Goal: Transaction & Acquisition: Purchase product/service

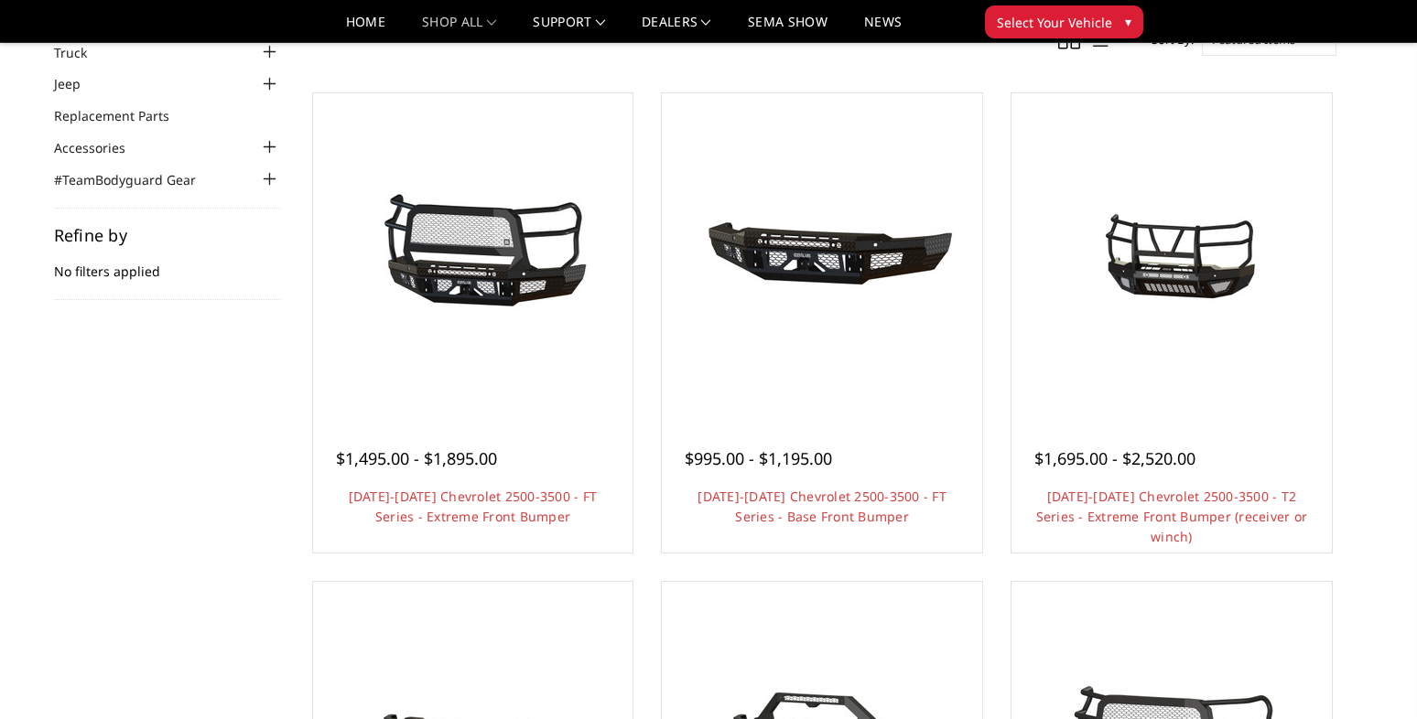
scroll to position [183, 0]
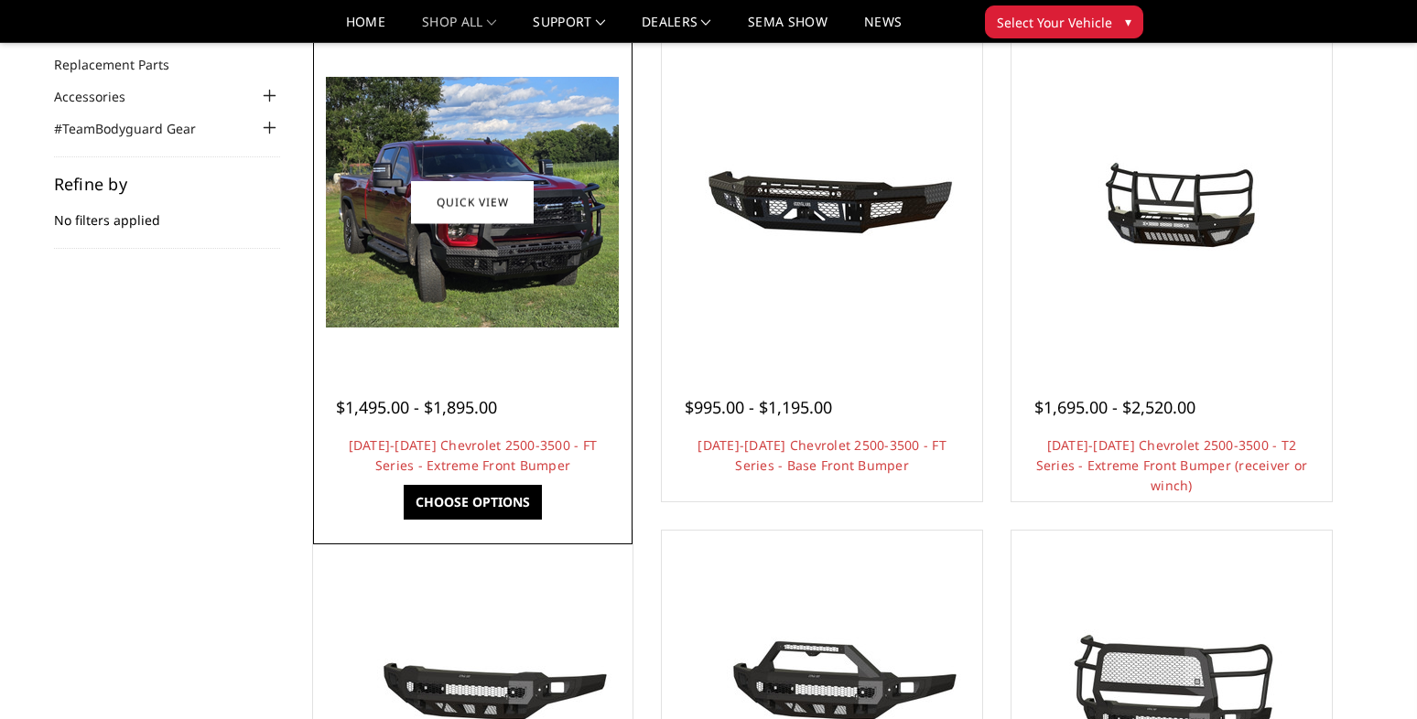
click at [589, 348] on div at bounding box center [473, 202] width 311 height 311
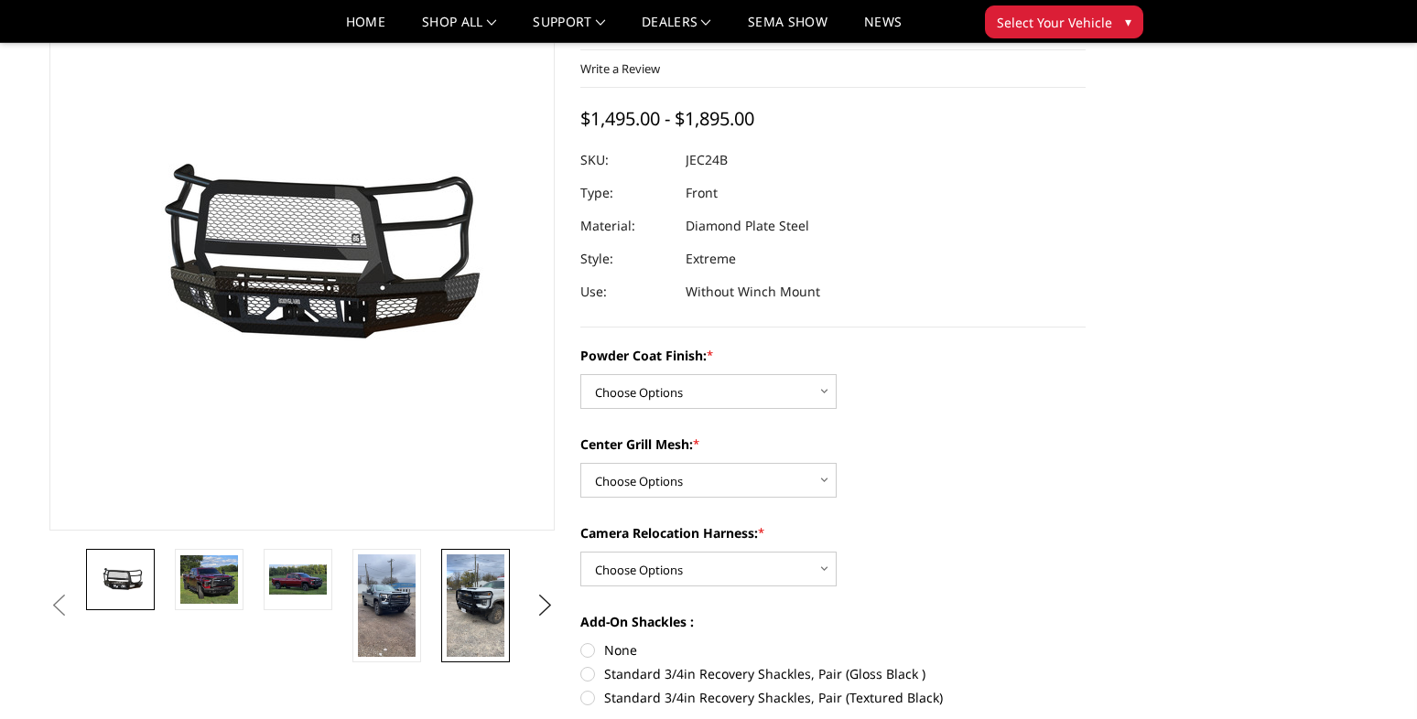
scroll to position [92, 0]
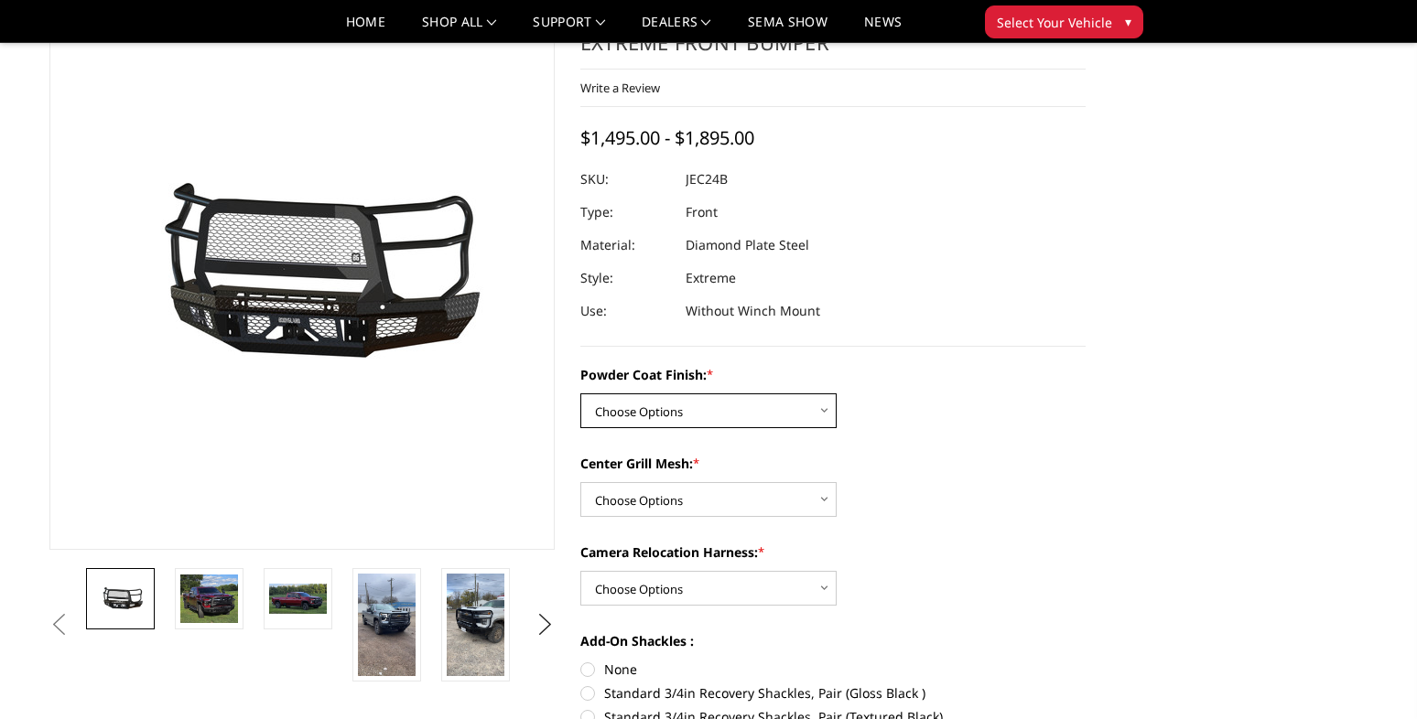
click at [826, 407] on select "Choose Options Bare Metal Gloss Black Powder Coat Textured Black Powder Coat" at bounding box center [708, 411] width 256 height 35
click at [827, 588] on select "Choose Options WITH Camera Relocation Harness WITHOUT Camera Relocation Harness" at bounding box center [708, 588] width 256 height 35
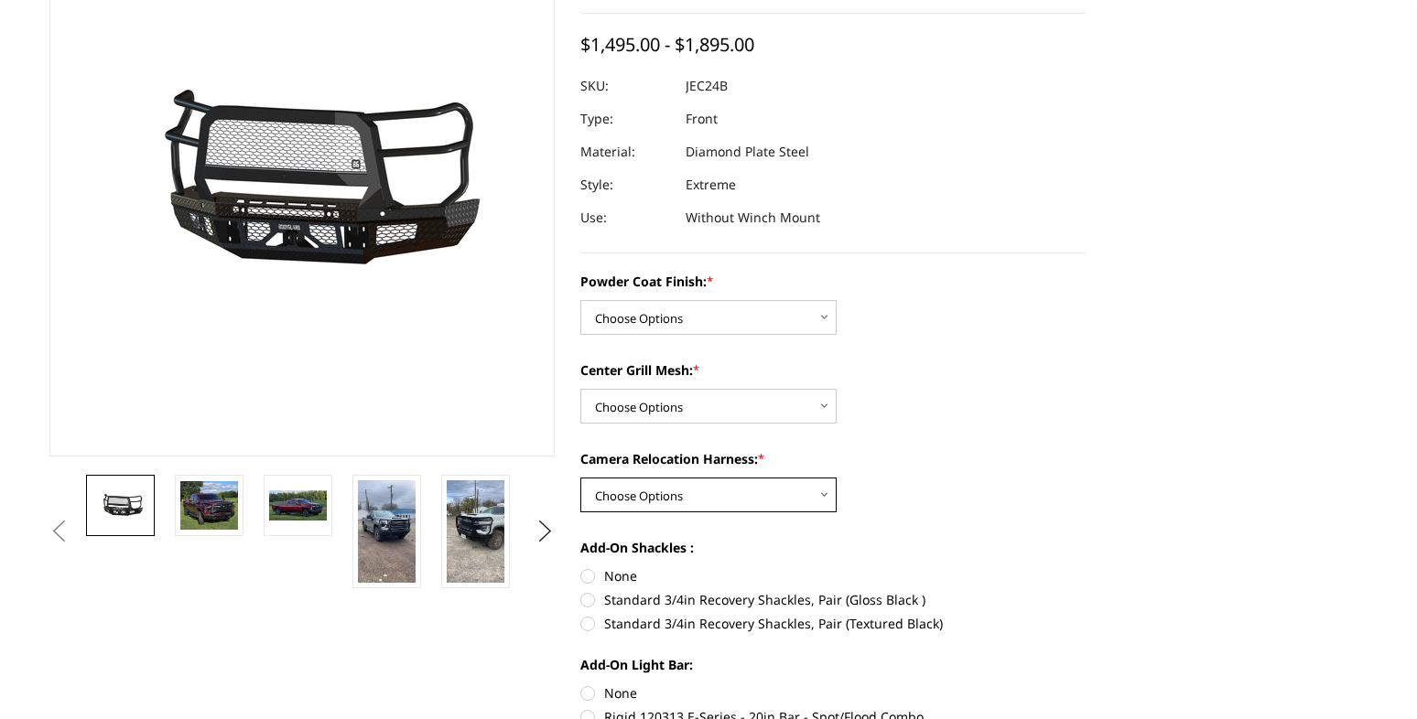
scroll to position [0, 0]
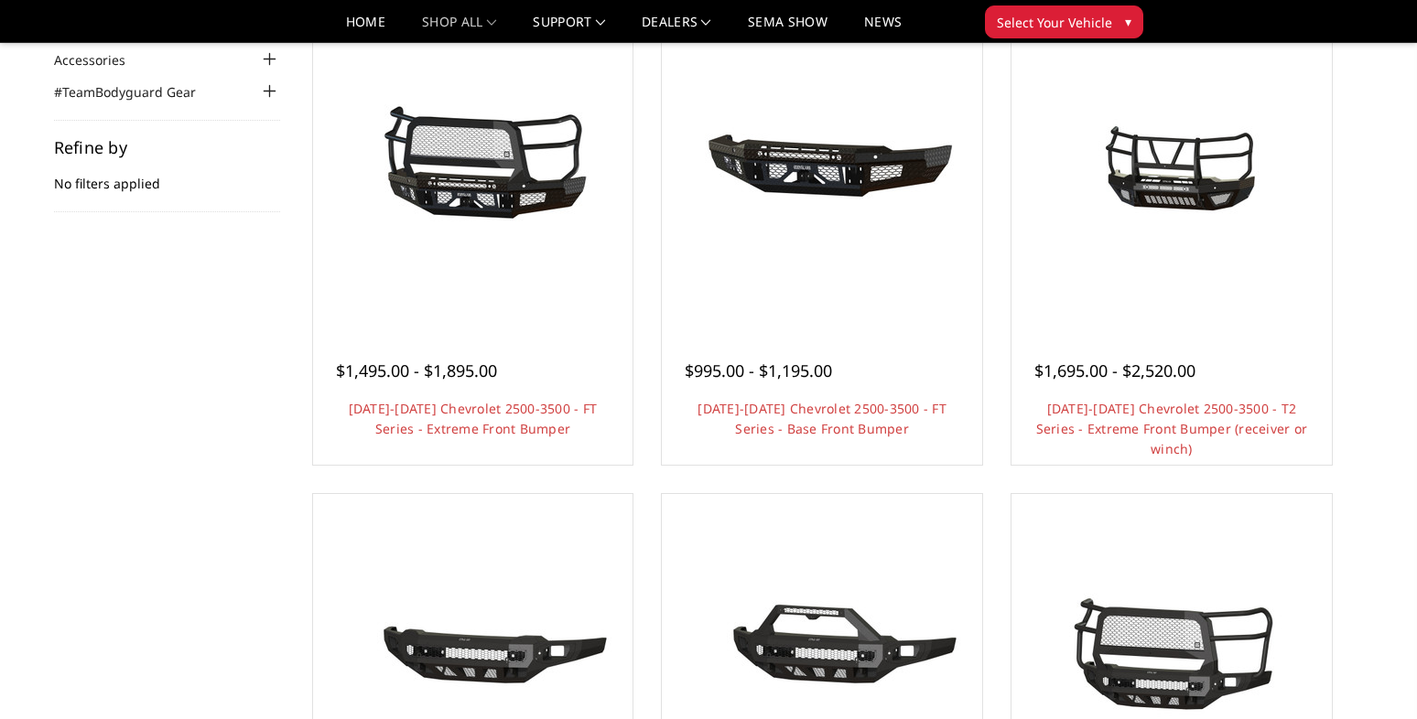
scroll to position [183, 0]
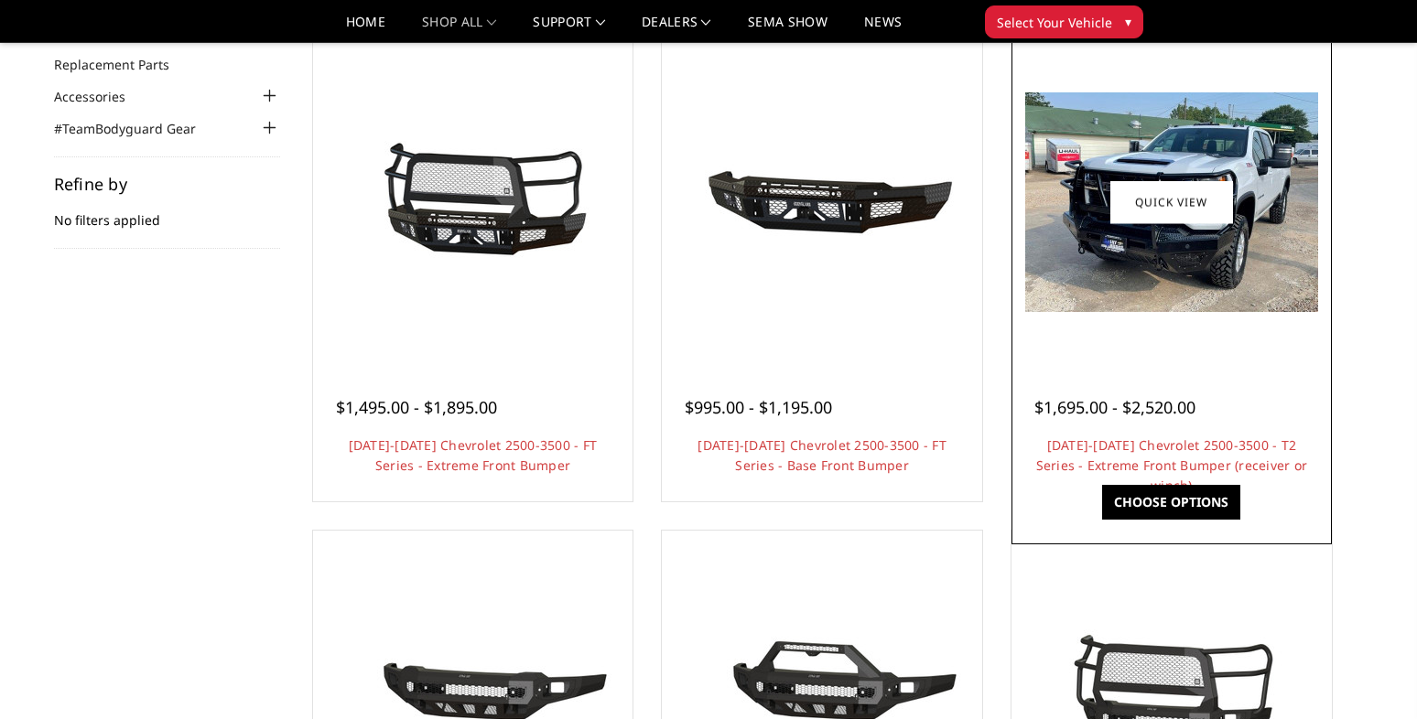
click at [1193, 390] on div at bounding box center [1171, 385] width 275 height 19
click at [1152, 243] on img at bounding box center [1171, 202] width 293 height 220
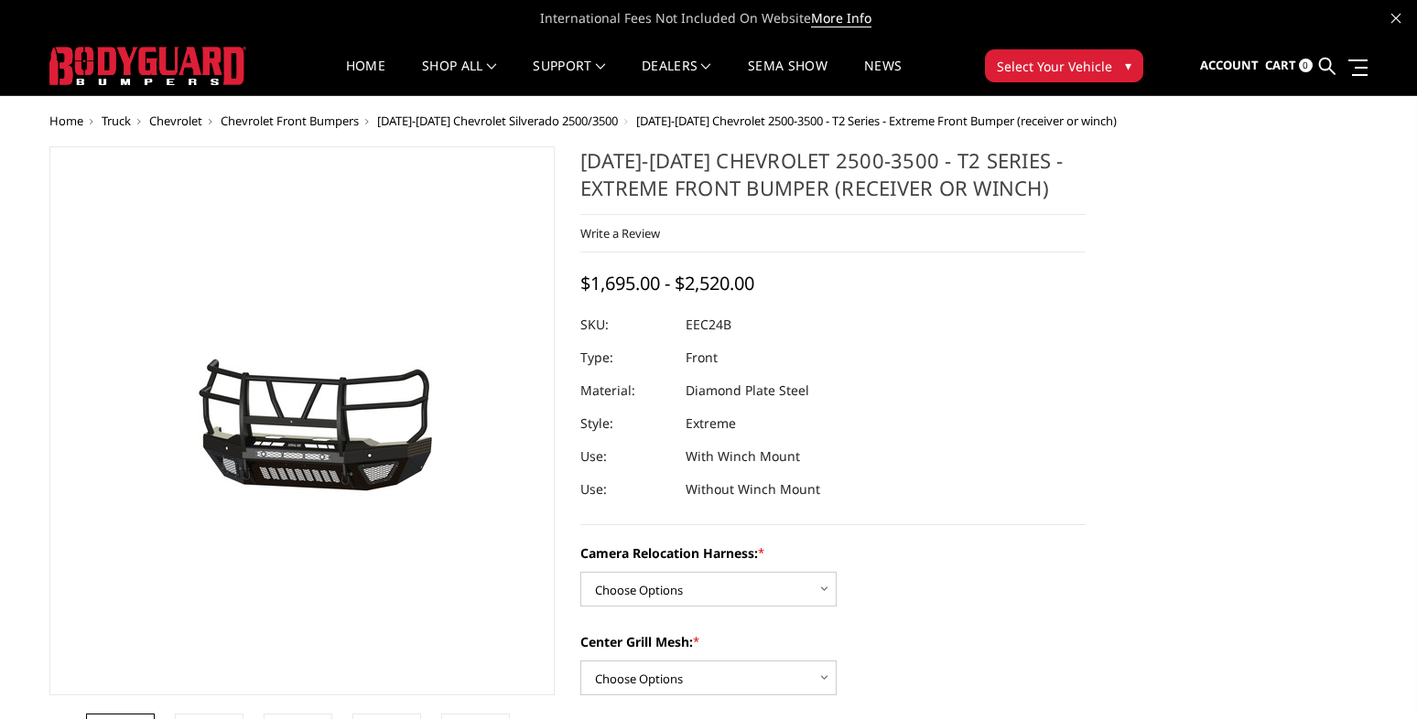
click at [1116, 59] on button "Select Your Vehicle ▾" at bounding box center [1064, 65] width 158 height 33
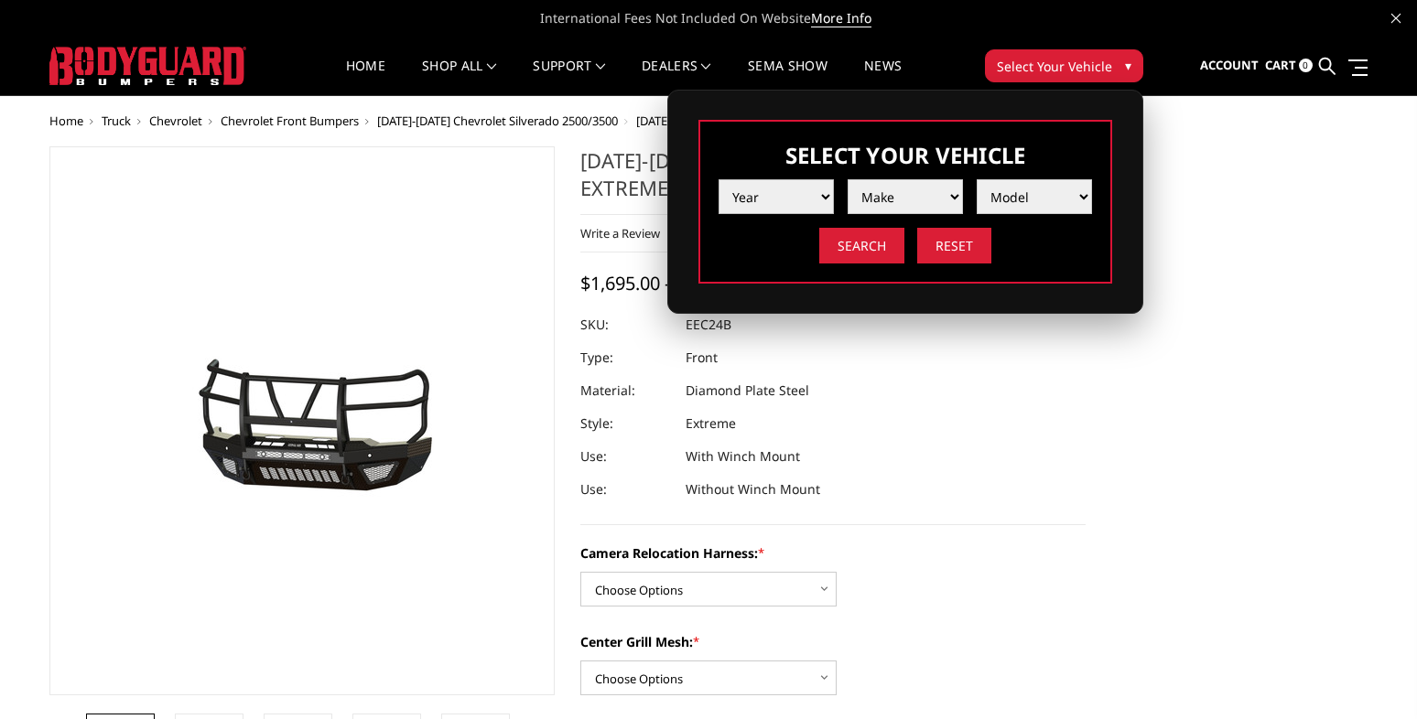
click at [822, 195] on select "Year 2025 2024 2023 2022 2021 2020 2019 2018 2017 2016 2015 2014 2013 2012 2011…" at bounding box center [775, 196] width 115 height 35
select select "yr_2024"
click at [718, 179] on select "Year 2025 2024 2023 2022 2021 2020 2019 2018 2017 2016 2015 2014 2013 2012 2011…" at bounding box center [775, 196] width 115 height 35
click at [958, 196] on select "Make Chevrolet Ford GMC Ram Toyota" at bounding box center [905, 196] width 115 height 35
select select "mk_gmc"
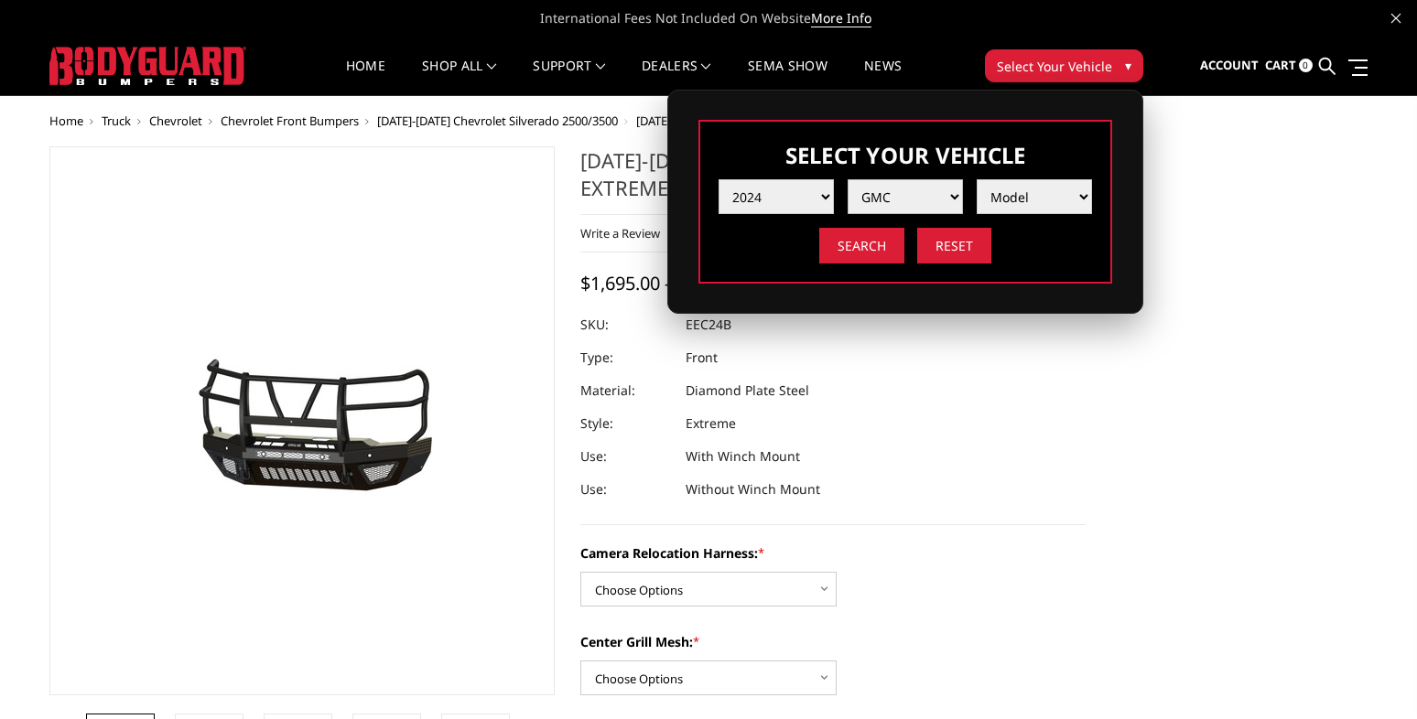
click at [848, 179] on select "Make Chevrolet Ford GMC Ram Toyota" at bounding box center [905, 196] width 115 height 35
click at [1088, 195] on select "Model Sierra 1500 Sierra 2500 / 3500" at bounding box center [1034, 196] width 115 height 35
select select "md_sierra-2500-3500"
click at [977, 179] on select "Model Sierra 1500 Sierra 2500 / 3500" at bounding box center [1034, 196] width 115 height 35
click at [948, 243] on input "Reset" at bounding box center [954, 246] width 74 height 36
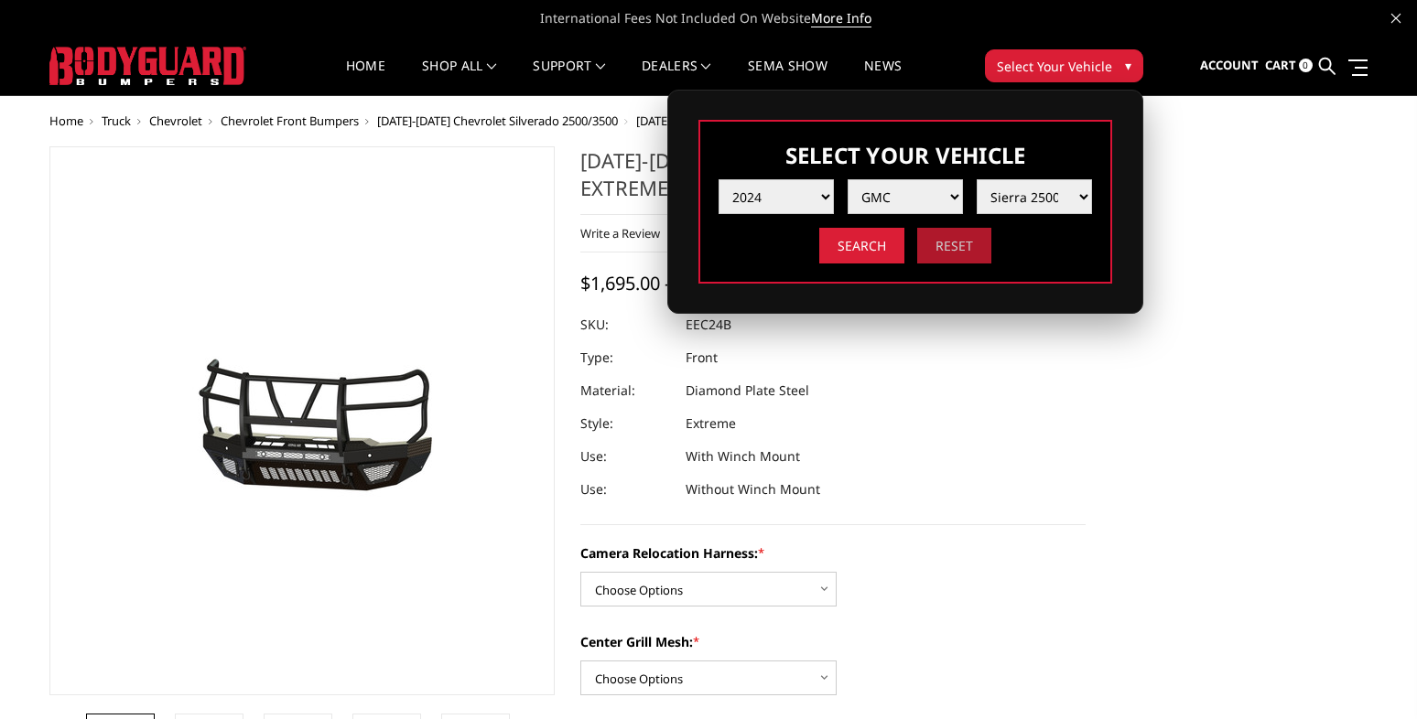
select select "-1"
click at [823, 193] on select "Year 2025 2024 2023 2022 2021 2020 2019 2018 2017 2016 2015 2014 2013 2012 2011…" at bounding box center [775, 196] width 115 height 35
select select "yr_2024"
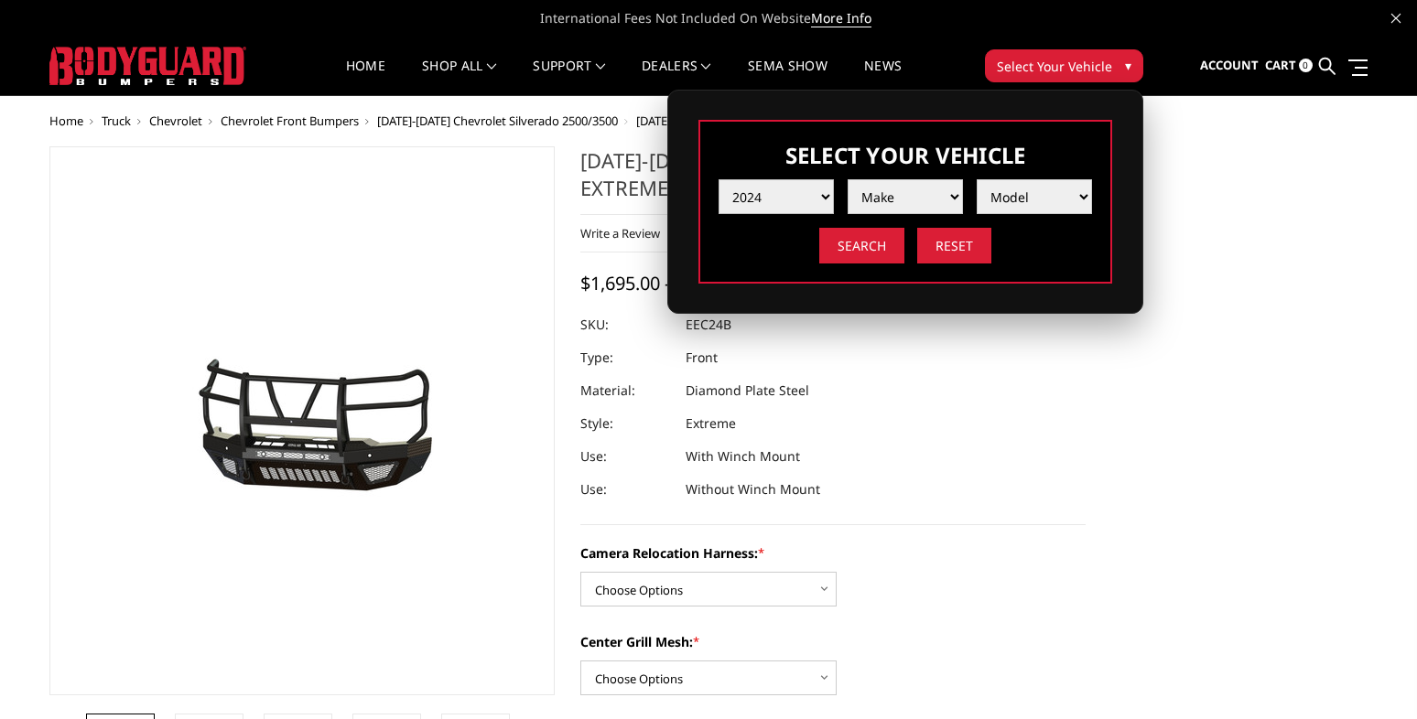
click at [718, 179] on select "Year 2025 2024 2023 2022 2021 2020 2019 2018 2017 2016 2015 2014 2013 2012 2011…" at bounding box center [775, 196] width 115 height 35
click at [955, 197] on select "Make Chevrolet Ford GMC Ram Toyota" at bounding box center [905, 196] width 115 height 35
select select "mk_gmc"
click at [848, 179] on select "Make Chevrolet Ford GMC Ram Toyota" at bounding box center [905, 196] width 115 height 35
click at [1087, 193] on select "Model Sierra 1500 Sierra 2500 / 3500" at bounding box center [1034, 196] width 115 height 35
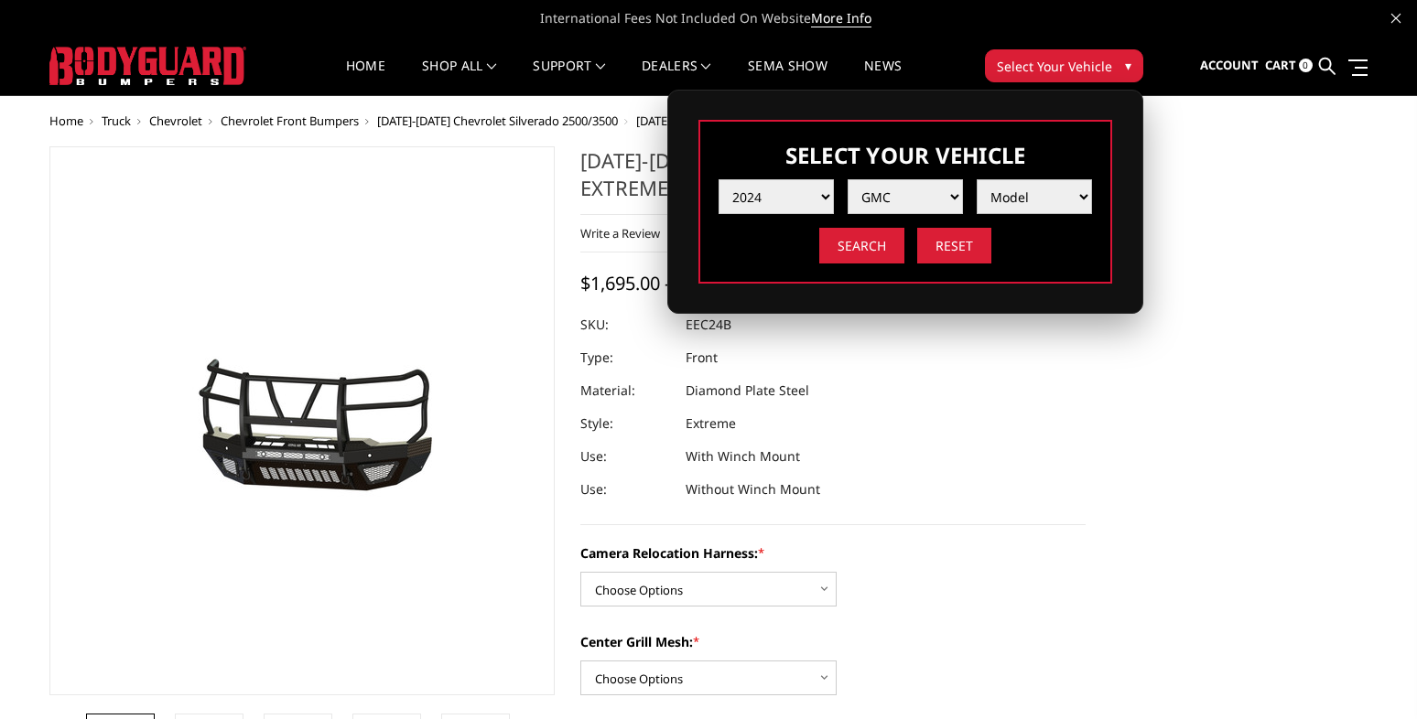
select select "md_sierra-2500-3500"
click at [977, 179] on select "Model Sierra 1500 Sierra 2500 / 3500" at bounding box center [1034, 196] width 115 height 35
click at [869, 242] on input "Search" at bounding box center [861, 246] width 85 height 36
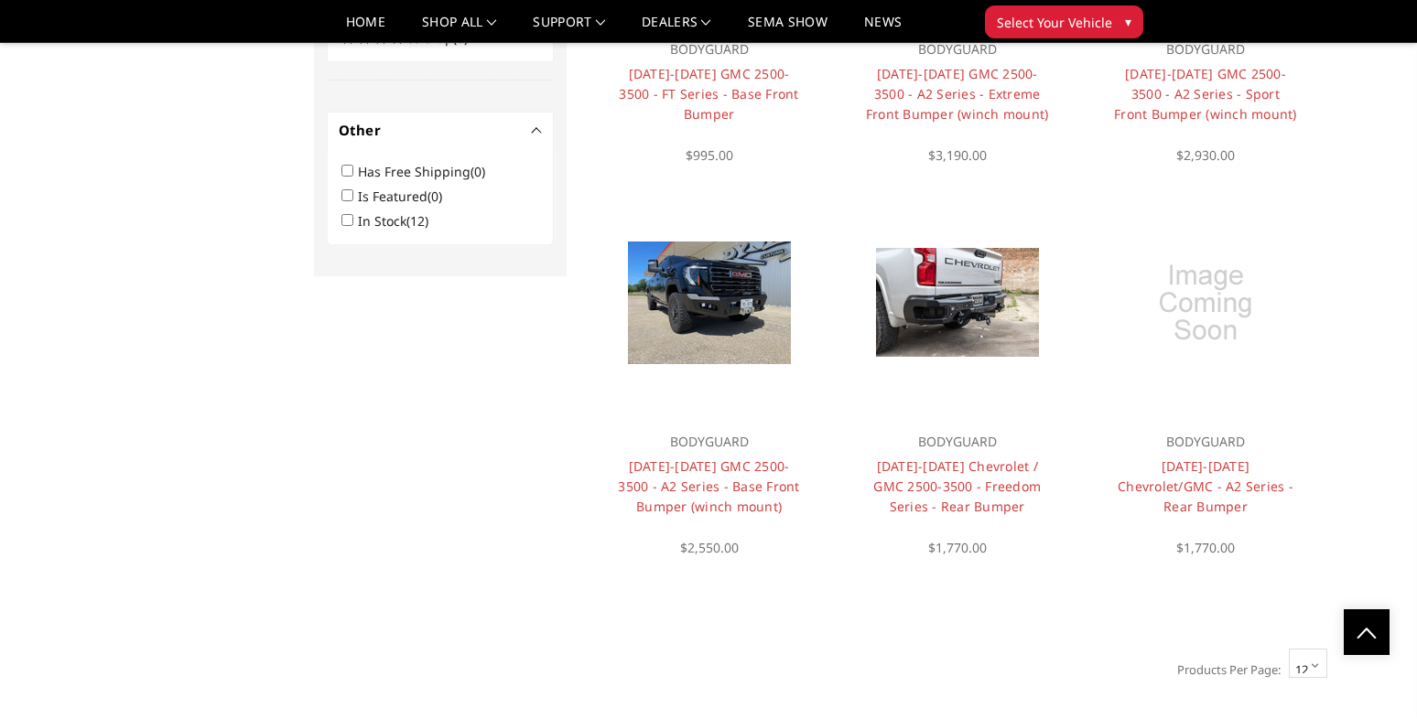
scroll to position [1245, 0]
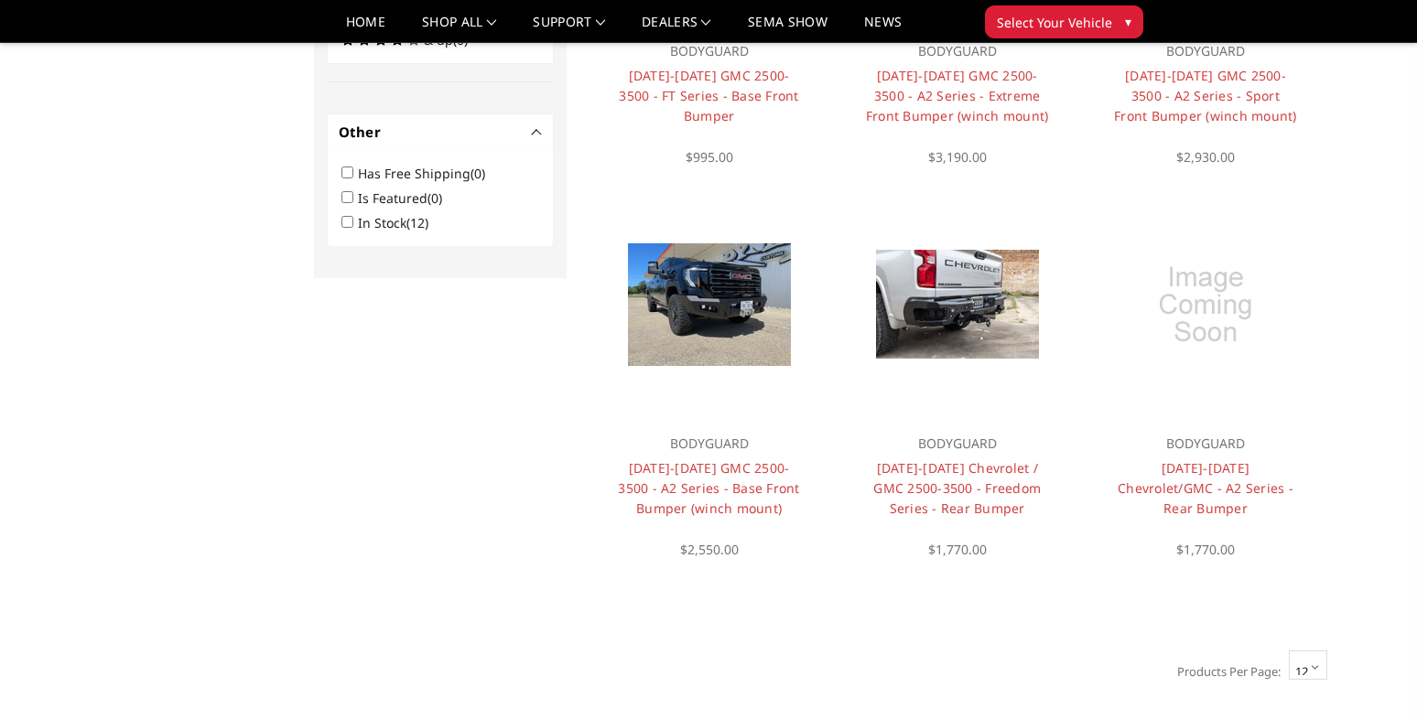
click at [1304, 651] on select "12 15 18 21 24" at bounding box center [1308, 665] width 38 height 29
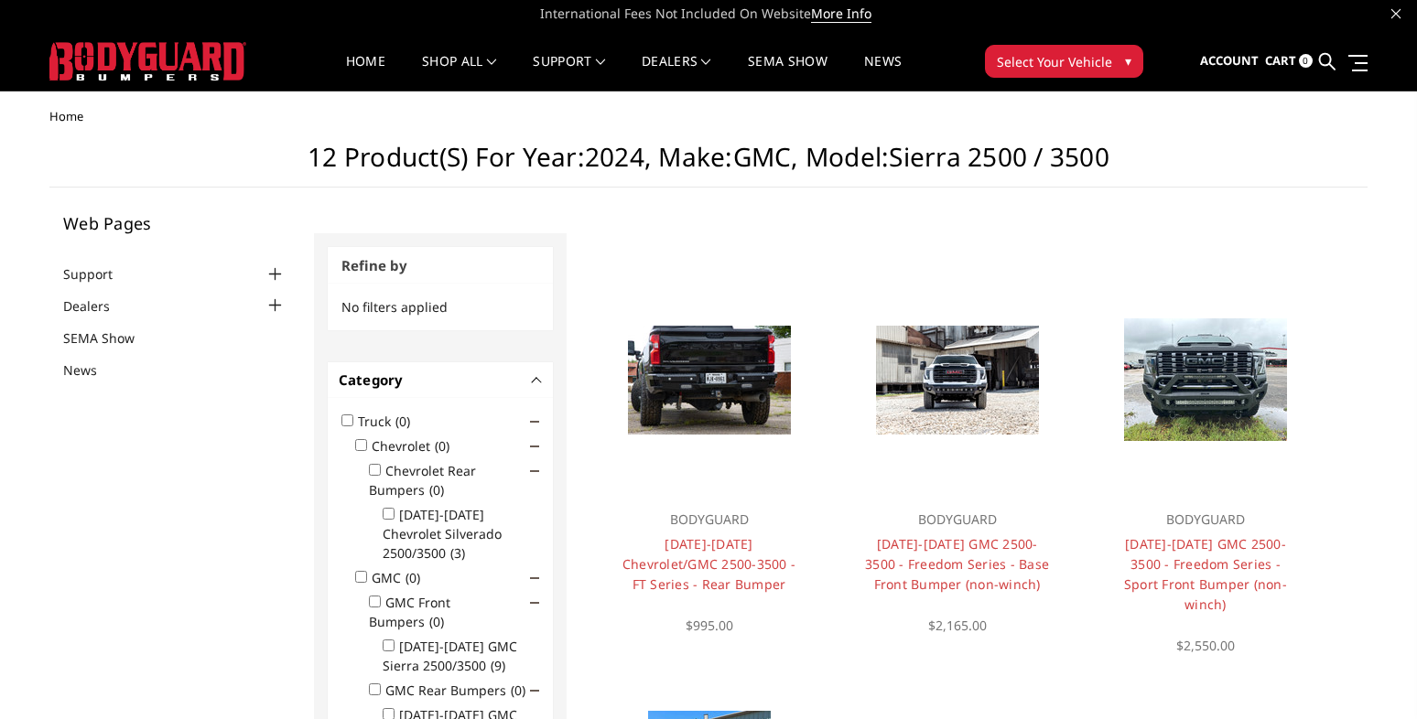
scroll to position [0, 0]
